Goal: Book appointment/travel/reservation

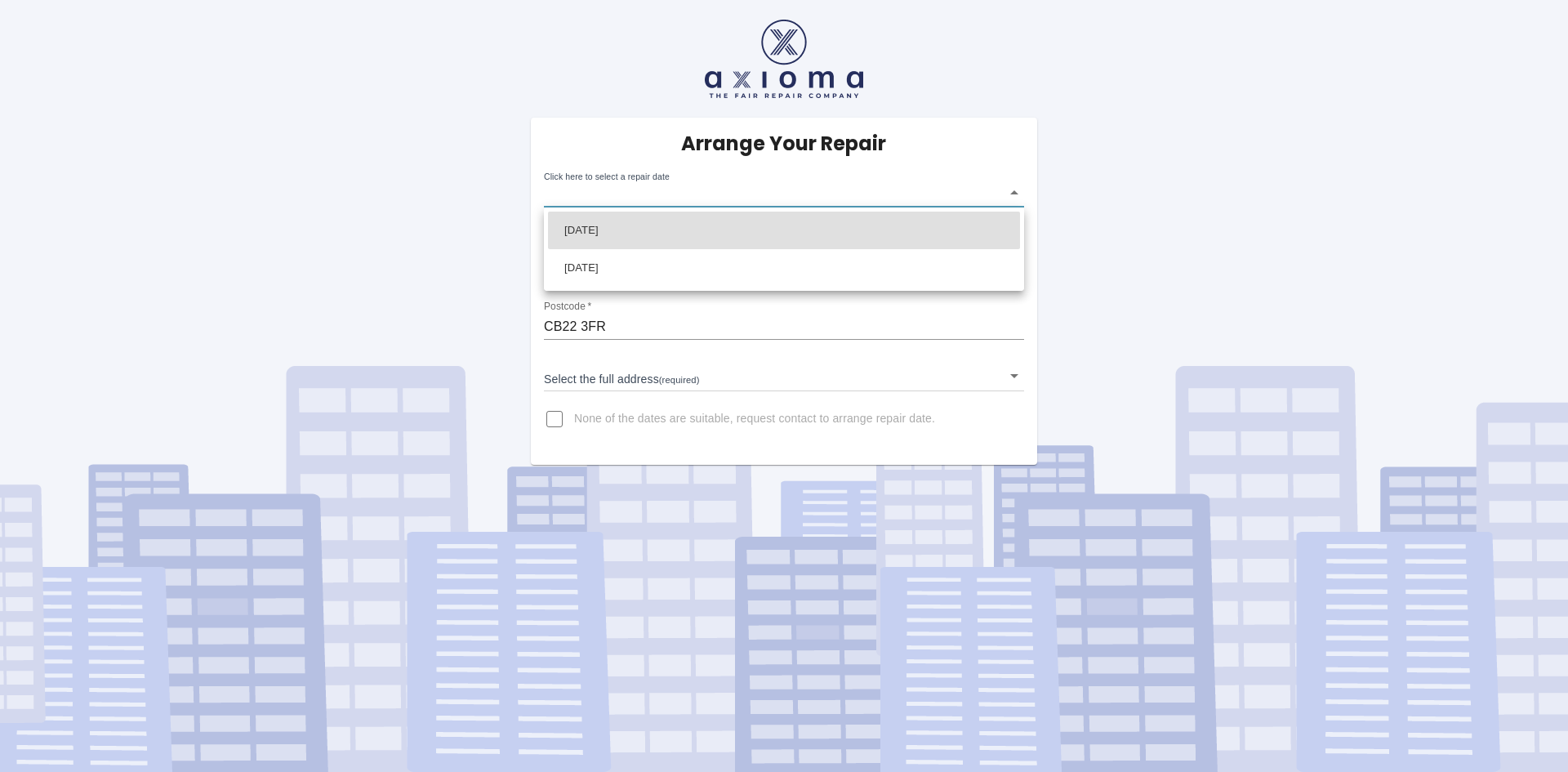
click at [1019, 189] on body "Arrange Your Repair Click here to select a repair date ​ Phone Number   * 07511…" at bounding box center [784, 386] width 1568 height 772
click at [1159, 185] on div at bounding box center [784, 386] width 1568 height 772
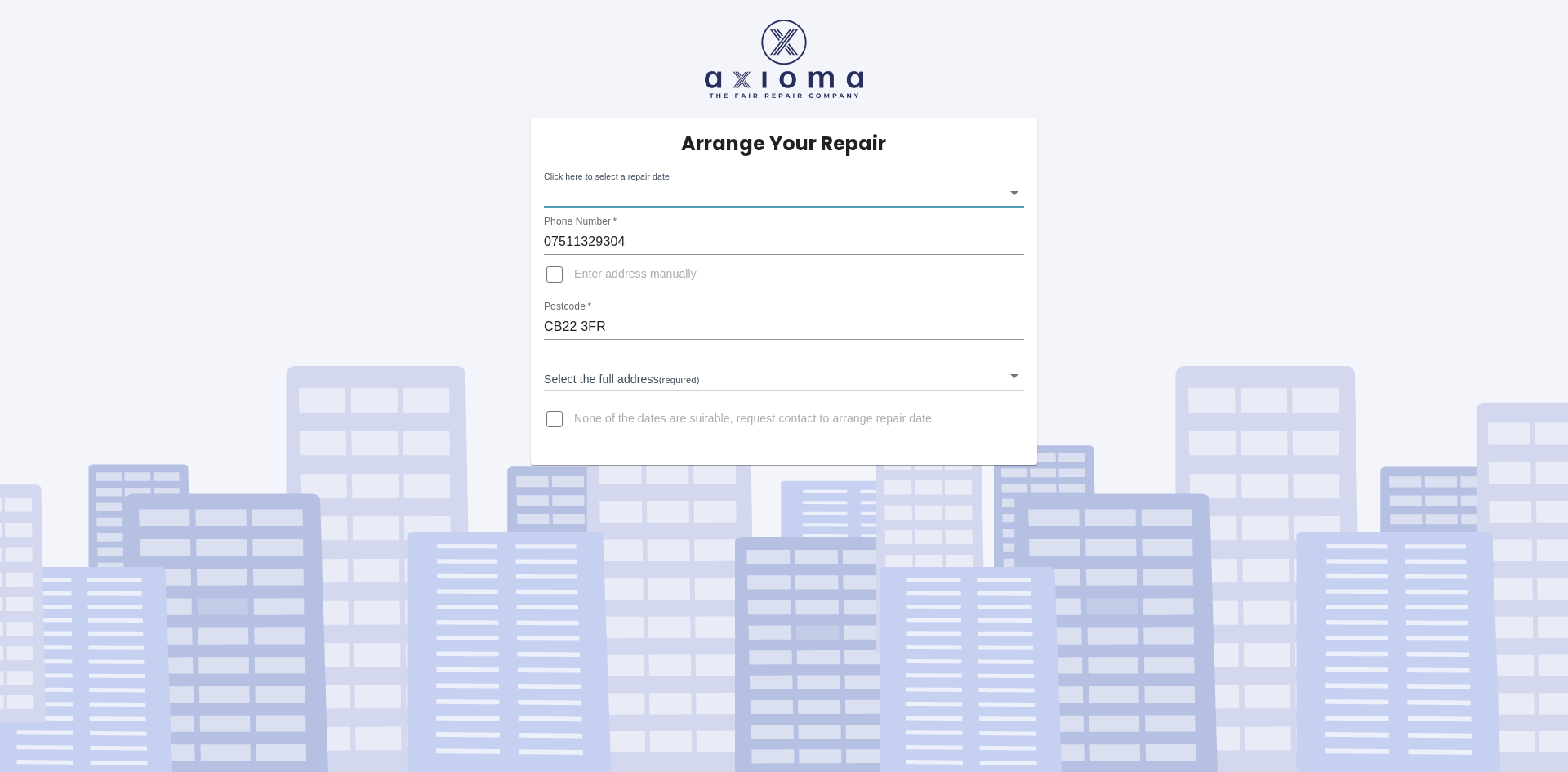
click at [1015, 190] on body "Arrange Your Repair Click here to select a repair date ​ Phone Number   * 07511…" at bounding box center [784, 386] width 1568 height 772
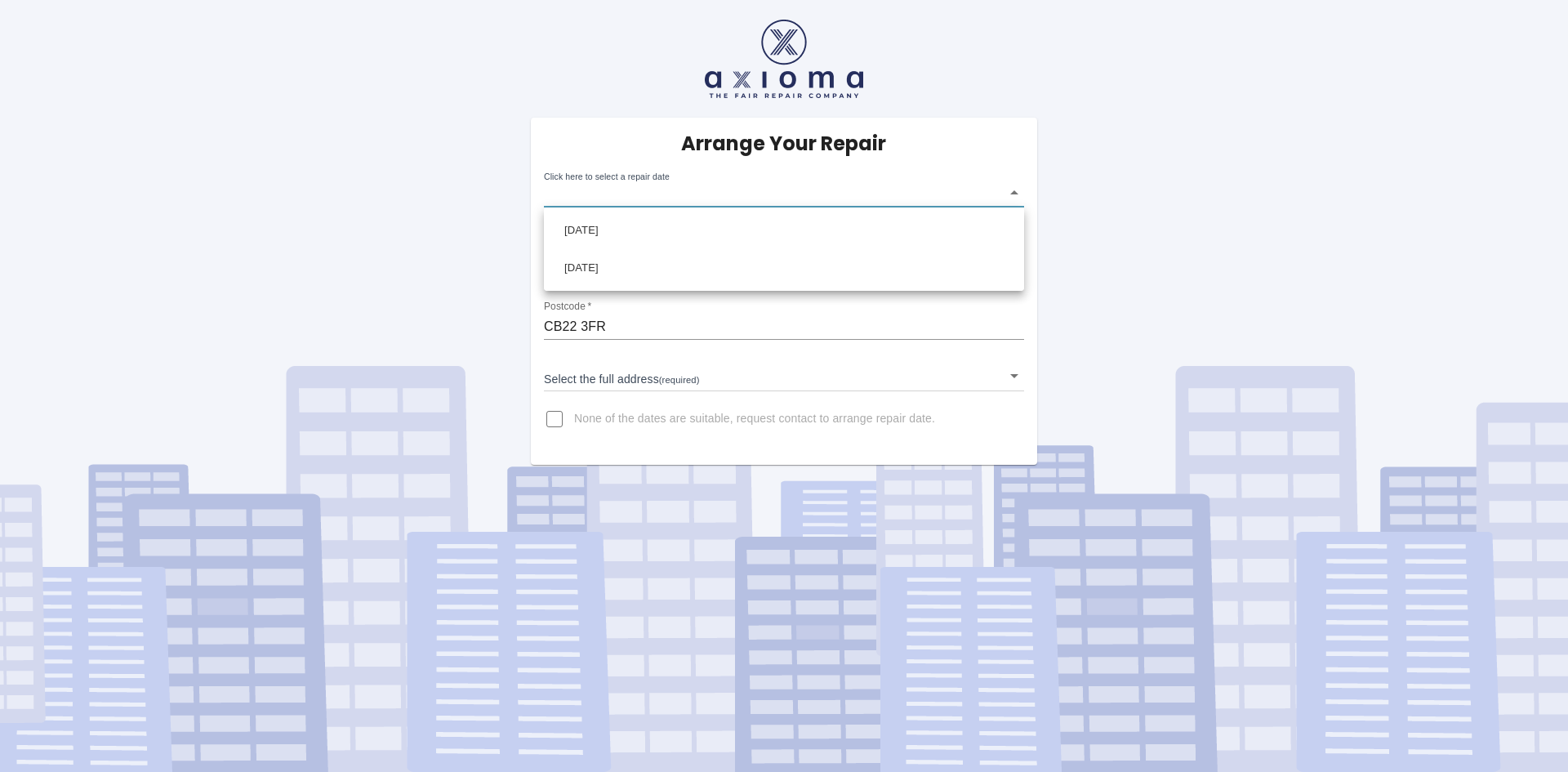
click at [1098, 194] on div at bounding box center [784, 386] width 1568 height 772
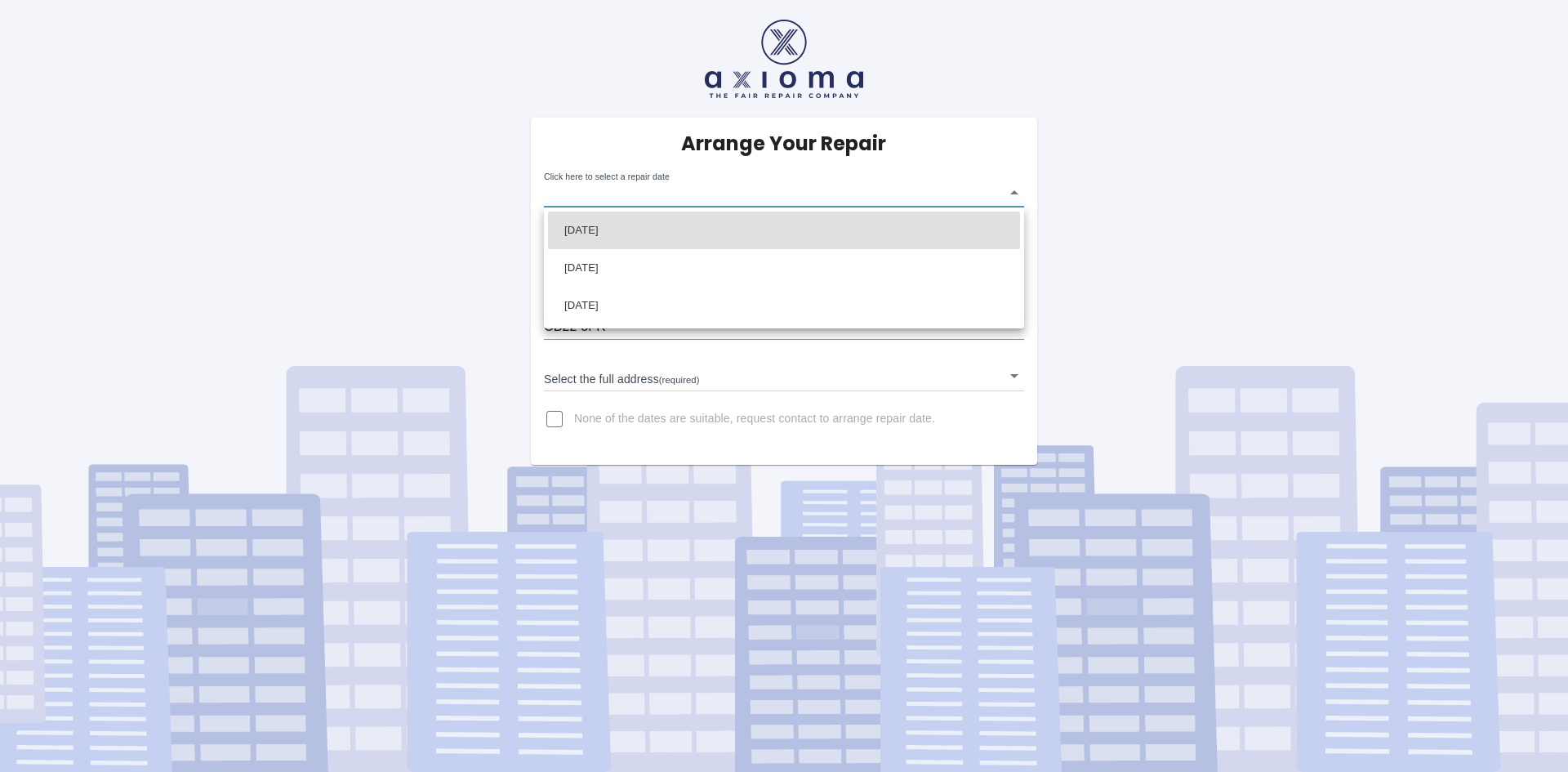
click at [1013, 193] on body "Arrange Your Repair Click here to select a repair date ​ Phone Number   * 07511…" at bounding box center [784, 386] width 1568 height 772
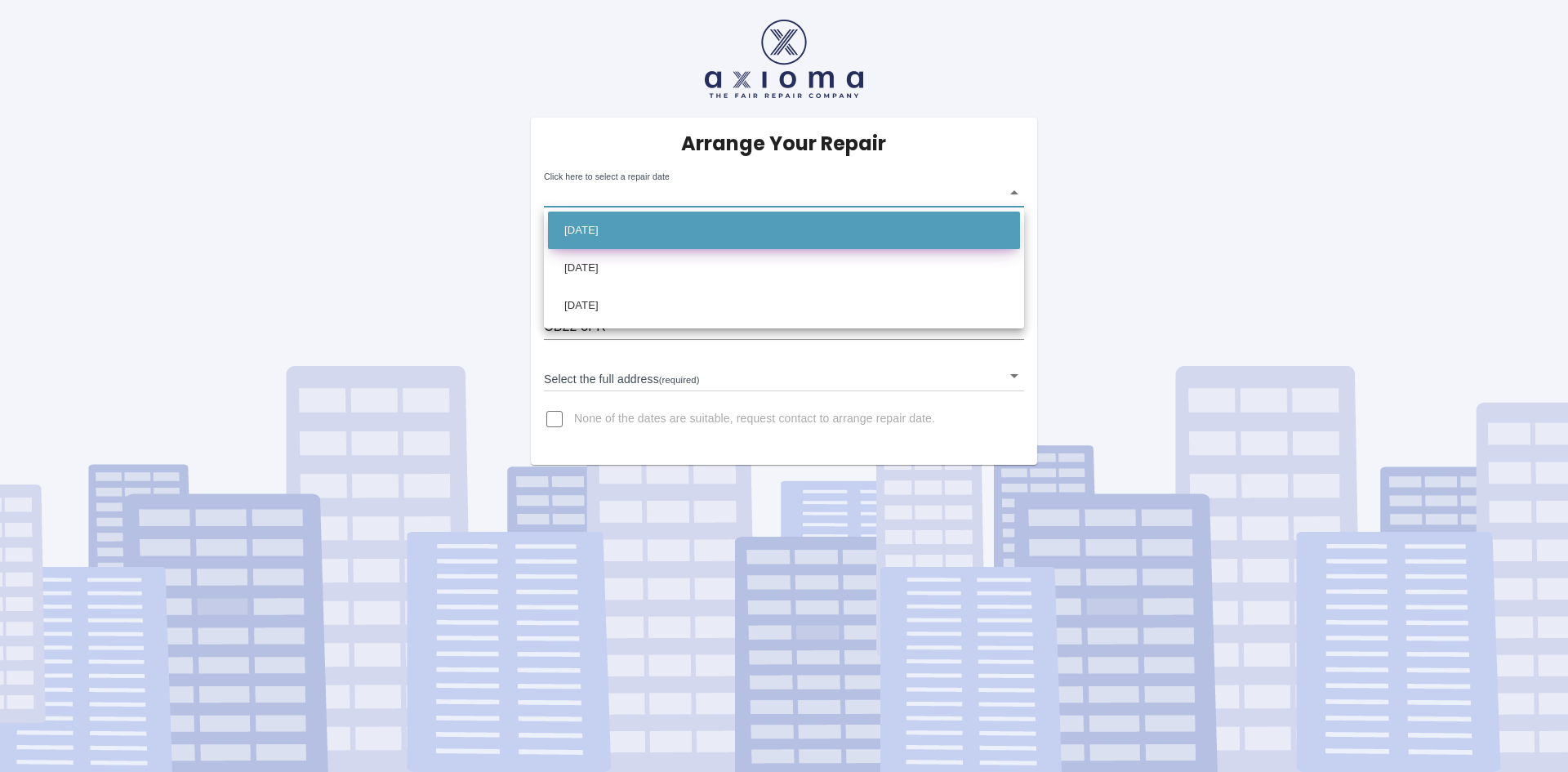
click at [665, 225] on li "Tue Nov 04 2025" at bounding box center [784, 230] width 472 height 37
type input "2025-11-04T00:00:00.000Z"
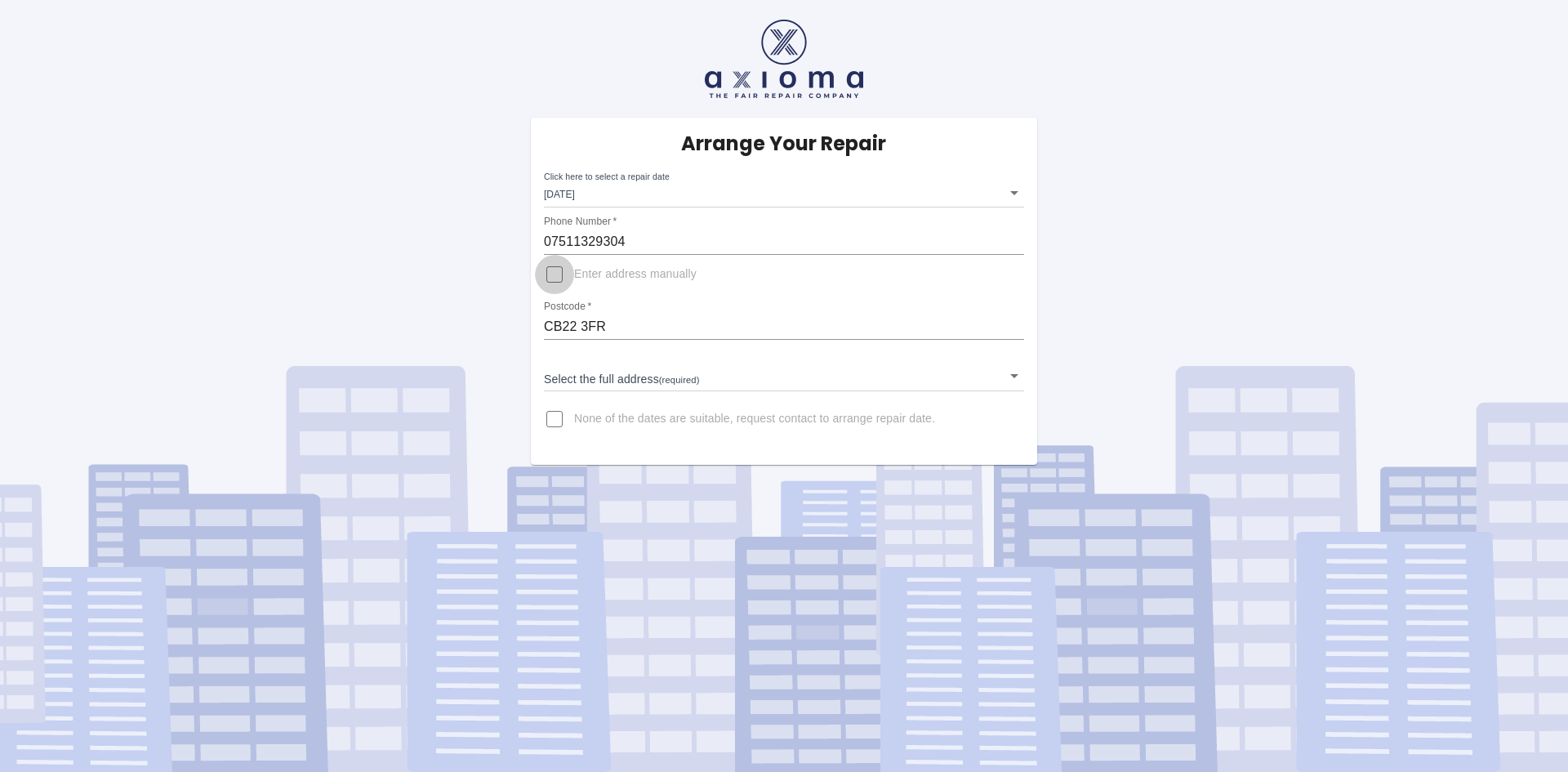
click at [558, 275] on input "Enter address manually" at bounding box center [554, 274] width 39 height 39
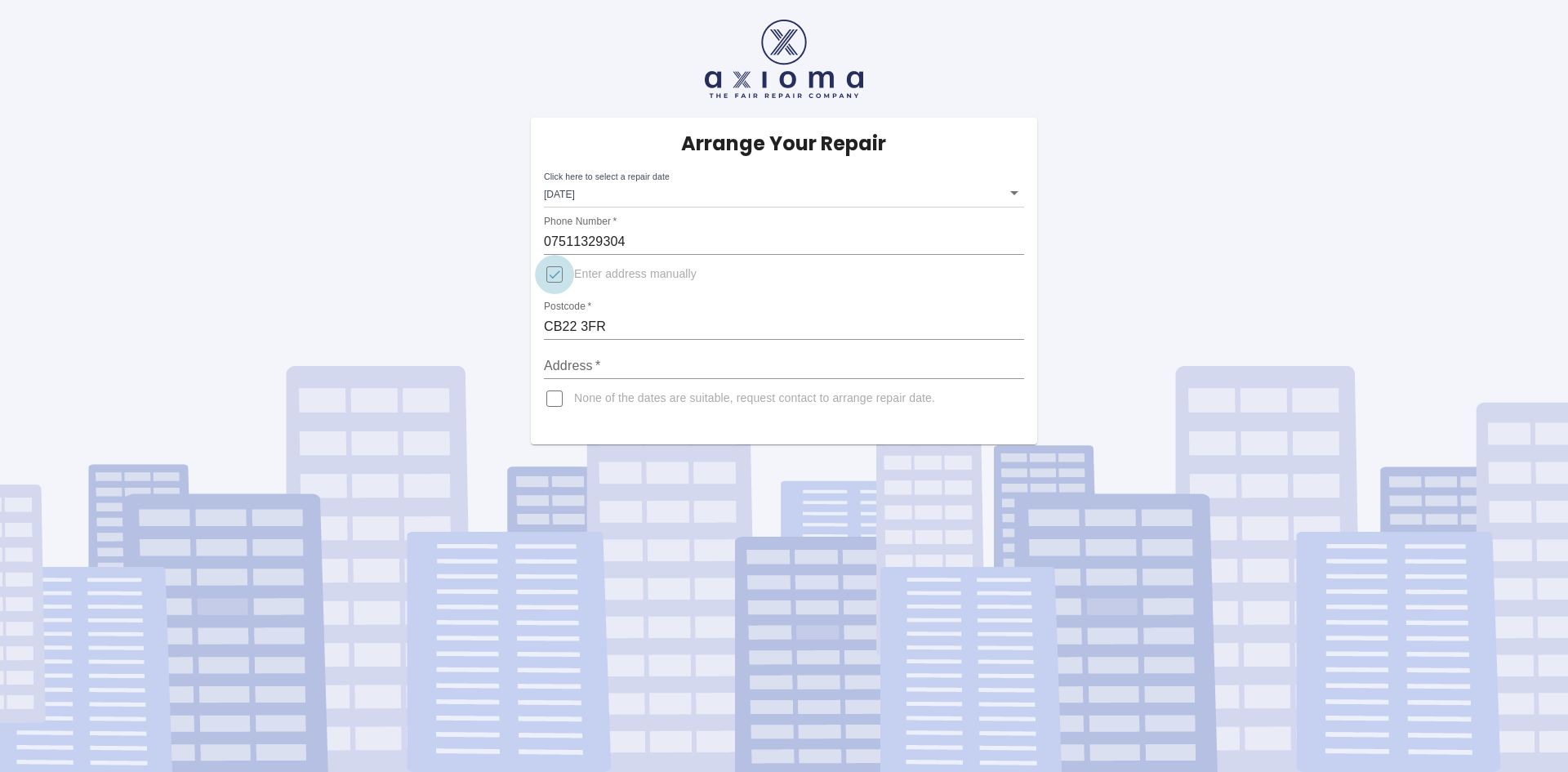
click at [558, 275] on input "Enter address manually" at bounding box center [554, 274] width 39 height 39
checkbox input "false"
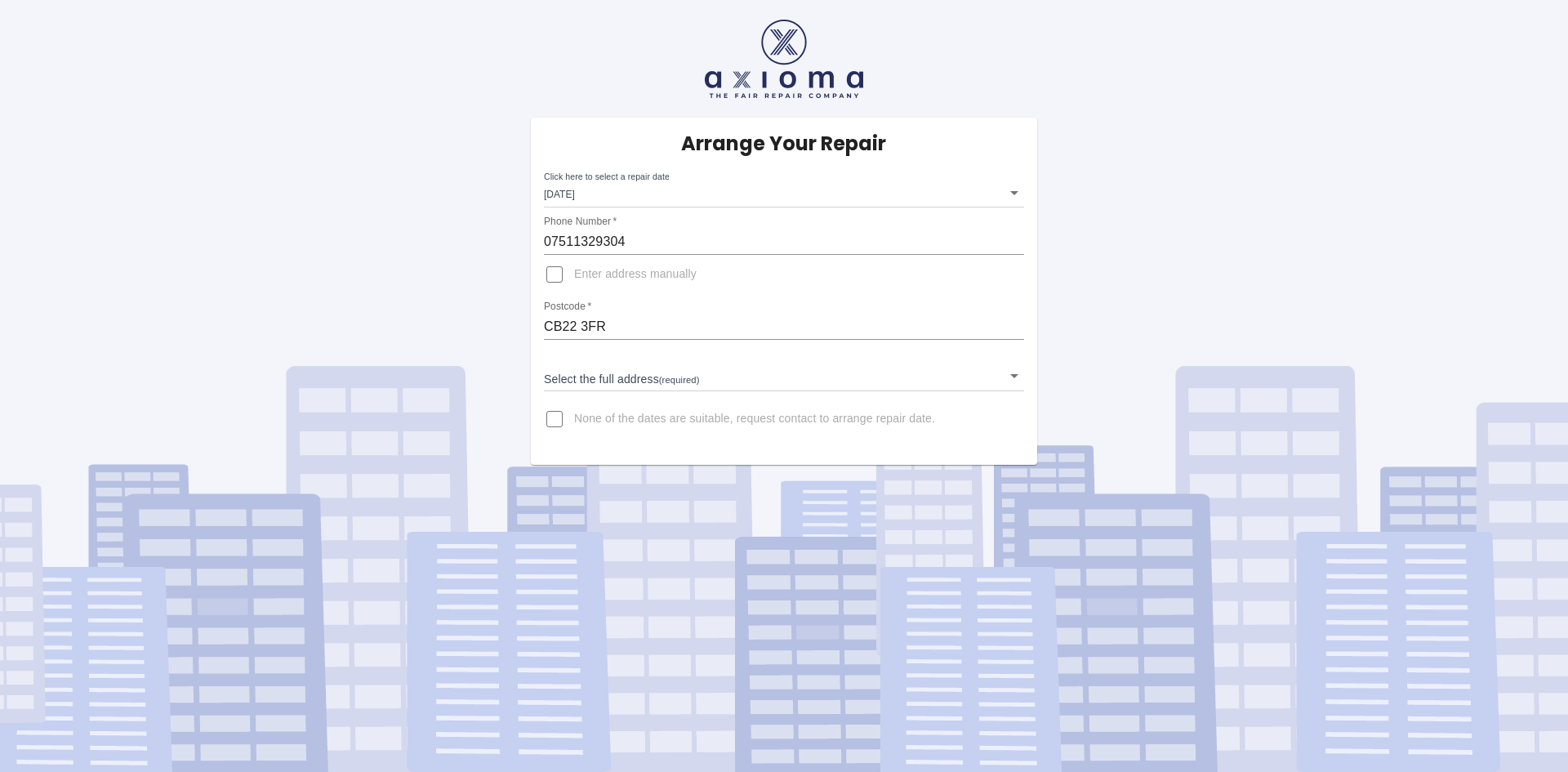
click at [651, 375] on body "Arrange Your Repair Click here to select a repair date Tue Nov 04 2025 2025-11-…" at bounding box center [784, 386] width 1568 height 772
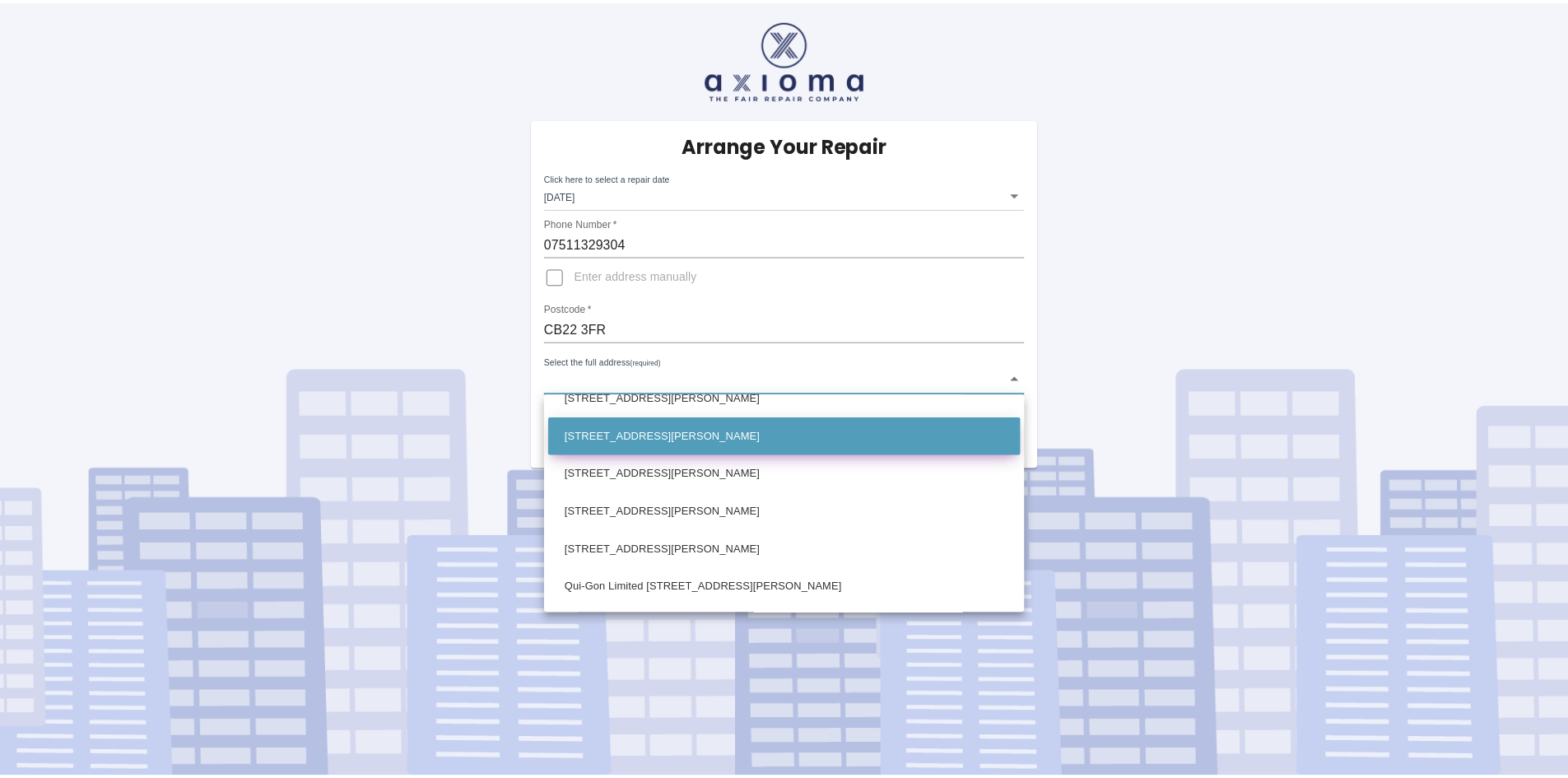
scroll to position [1070, 0]
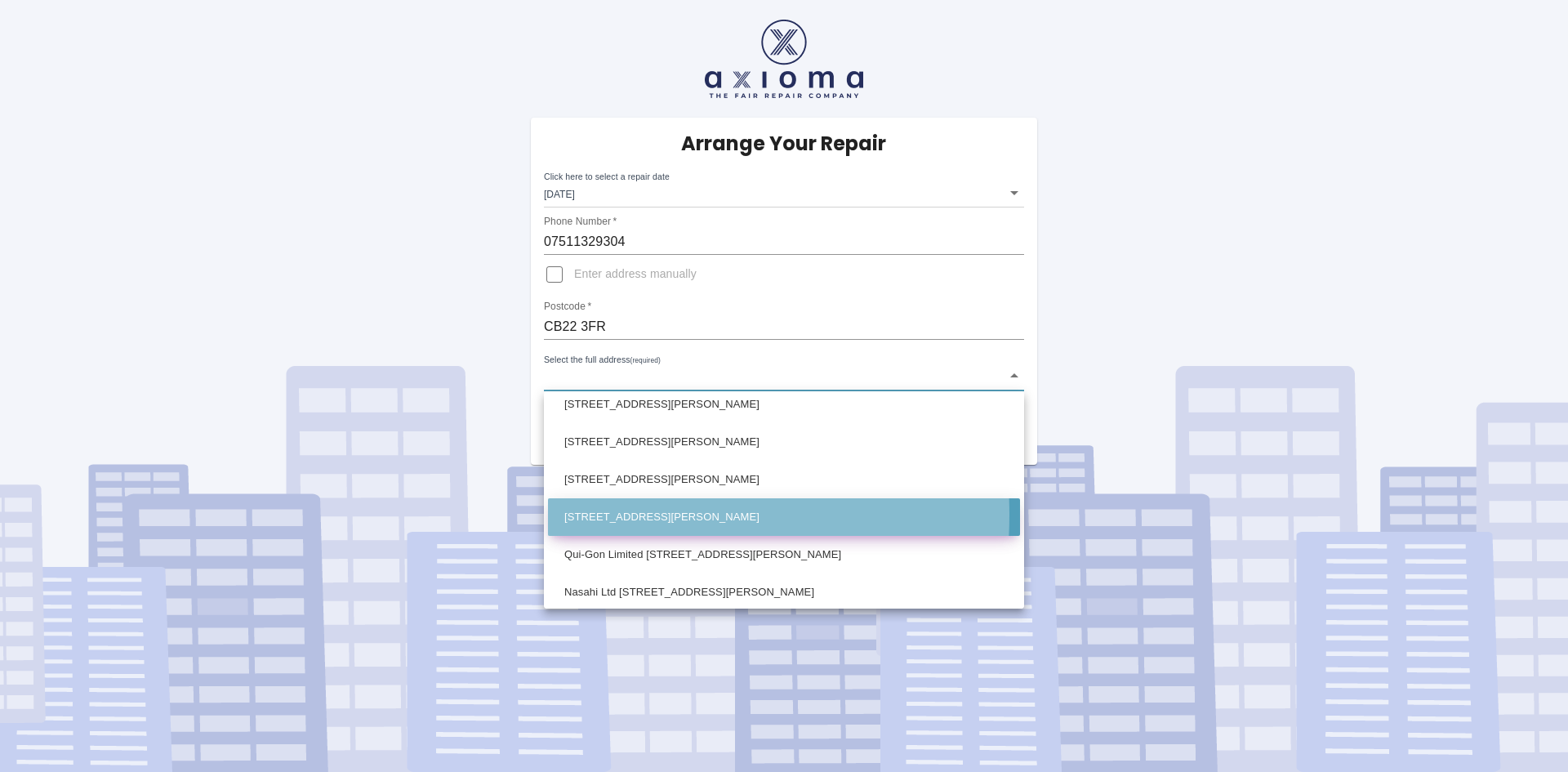
click at [611, 514] on li "42 Bennett Way Sawston, Cambridge Cambridgeshire" at bounding box center [784, 517] width 472 height 37
type input "42 Bennett Way Sawston, Cambridge Cambridgeshire"
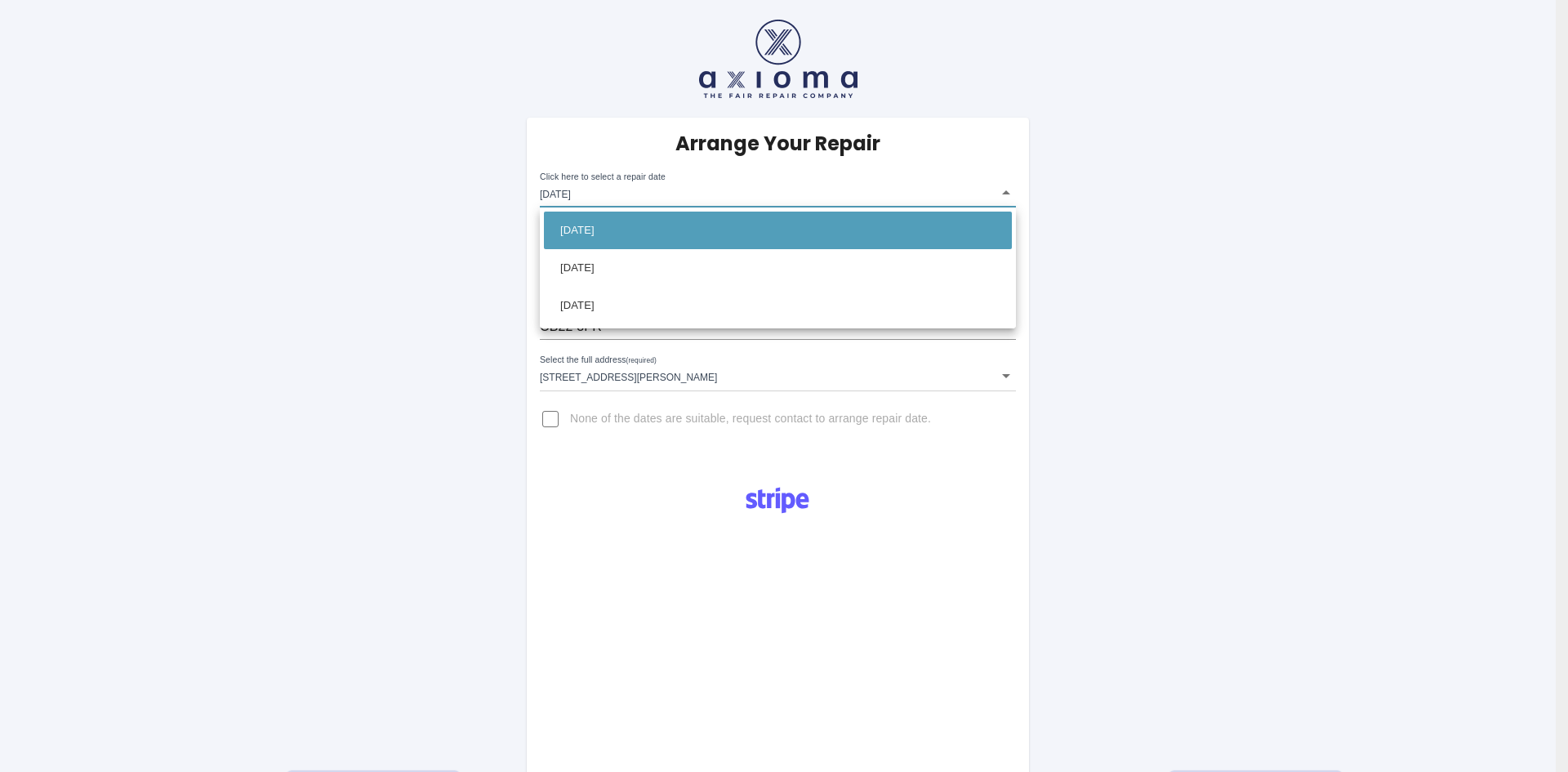
click at [1004, 191] on body "Arrange Your Repair Click here to select a repair date Tue Nov 04 2025 2025-11-…" at bounding box center [784, 587] width 1568 height 1173
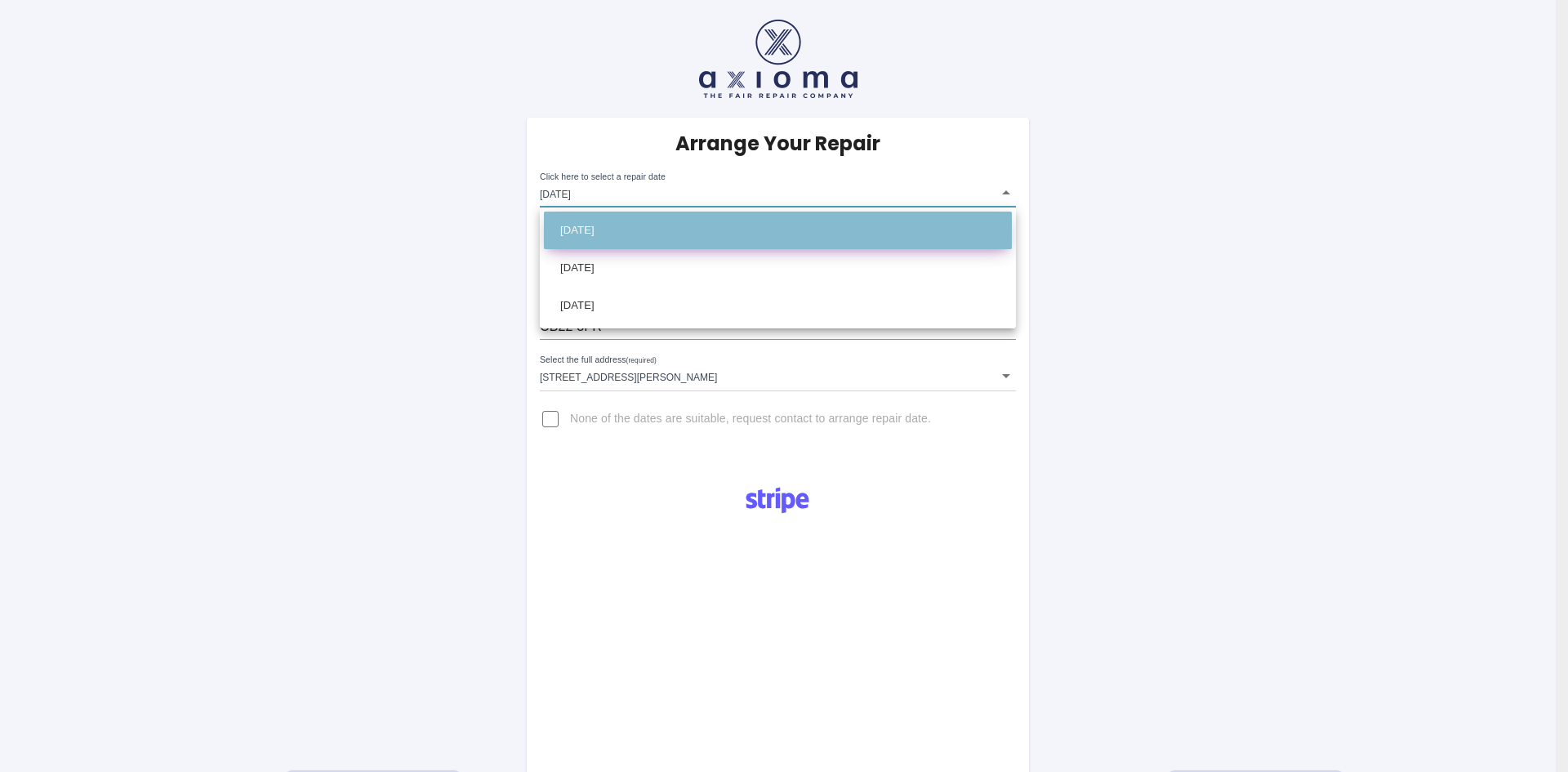
click at [803, 228] on li "Tue Nov 04 2025" at bounding box center [778, 230] width 468 height 37
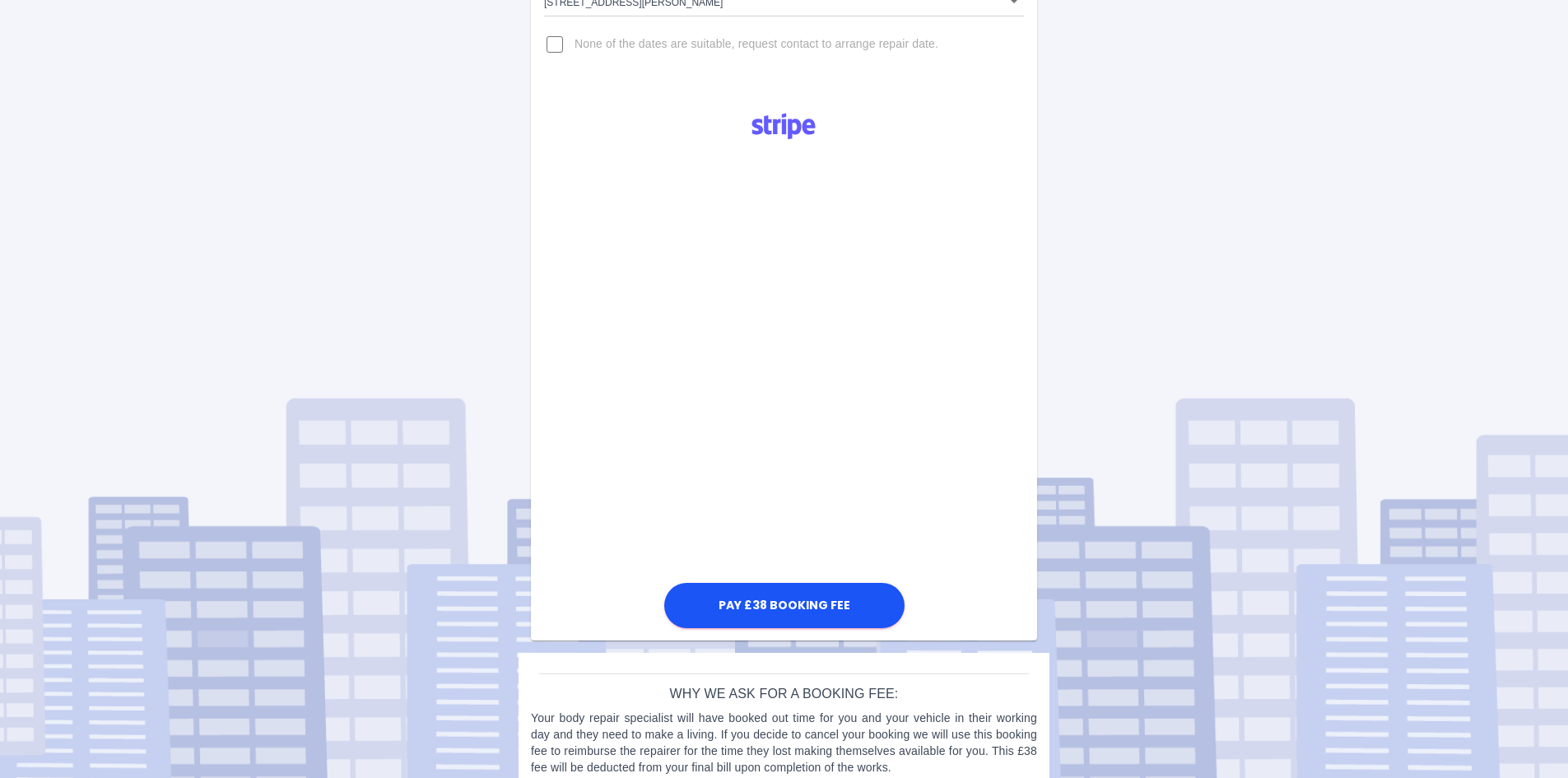
scroll to position [404, 0]
